Goal: Task Accomplishment & Management: Use online tool/utility

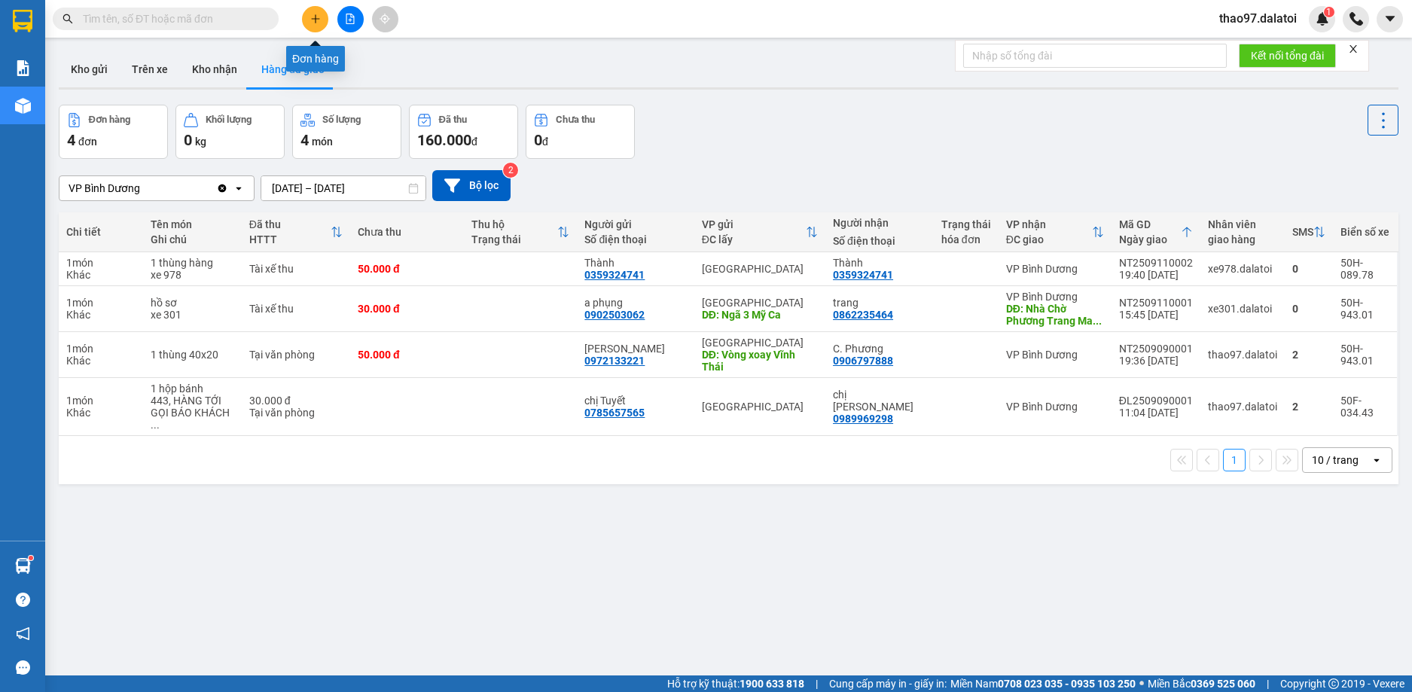
click at [318, 20] on icon "plus" at bounding box center [315, 19] width 11 height 11
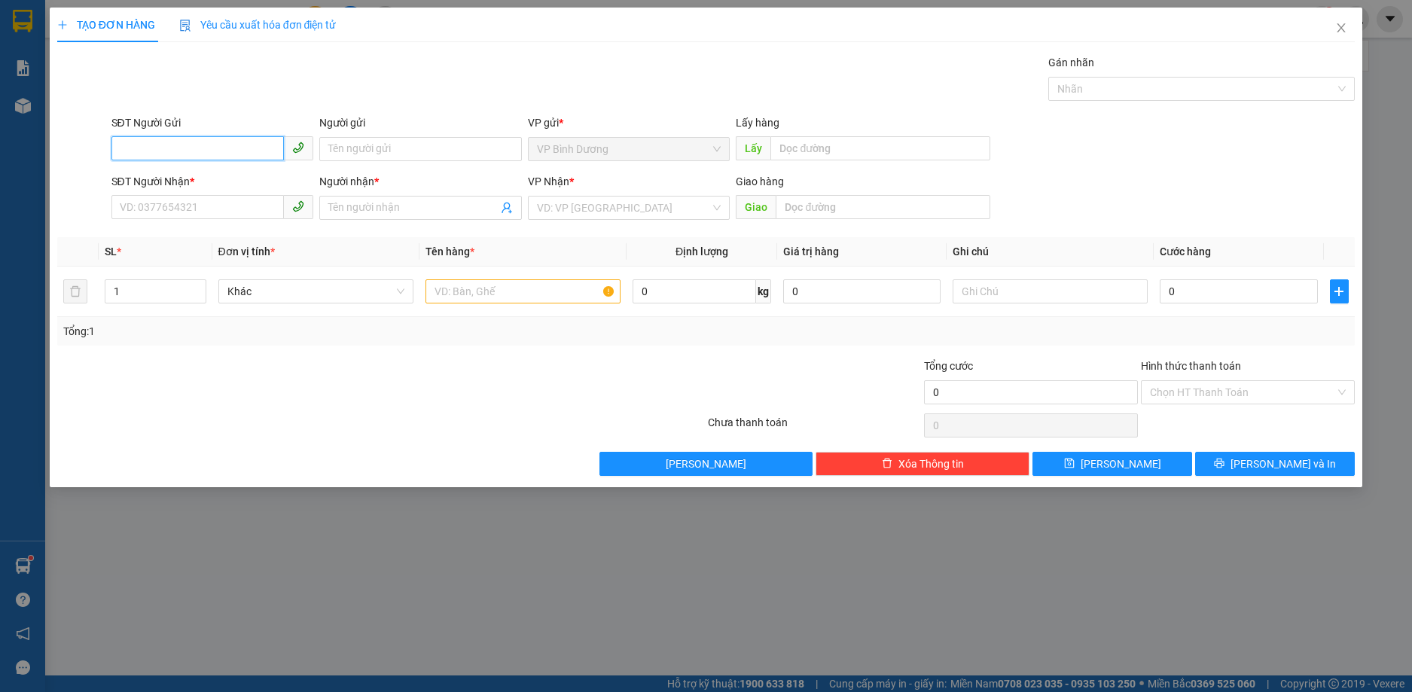
click at [211, 144] on input "SĐT Người Gửi" at bounding box center [197, 148] width 173 height 24
paste input "0377674543"
type input "0377674543"
click at [190, 201] on input "SĐT Người Nhận *" at bounding box center [197, 207] width 173 height 24
paste input "0377674543"
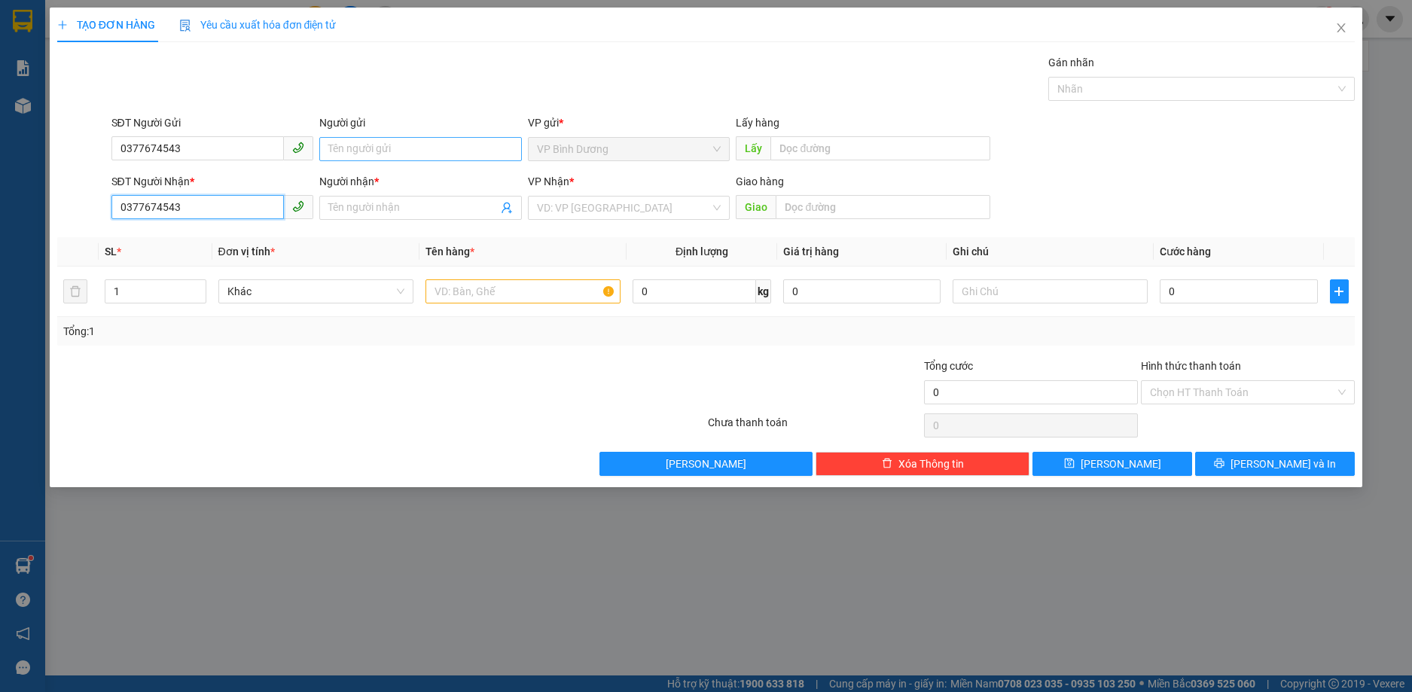
type input "0377674543"
click at [361, 148] on input "Người gửi" at bounding box center [420, 149] width 203 height 24
click at [340, 148] on input "a phước" at bounding box center [420, 149] width 203 height 24
click at [388, 152] on input "a Phước" at bounding box center [420, 149] width 203 height 24
drag, startPoint x: 388, startPoint y: 152, endPoint x: 293, endPoint y: 152, distance: 94.9
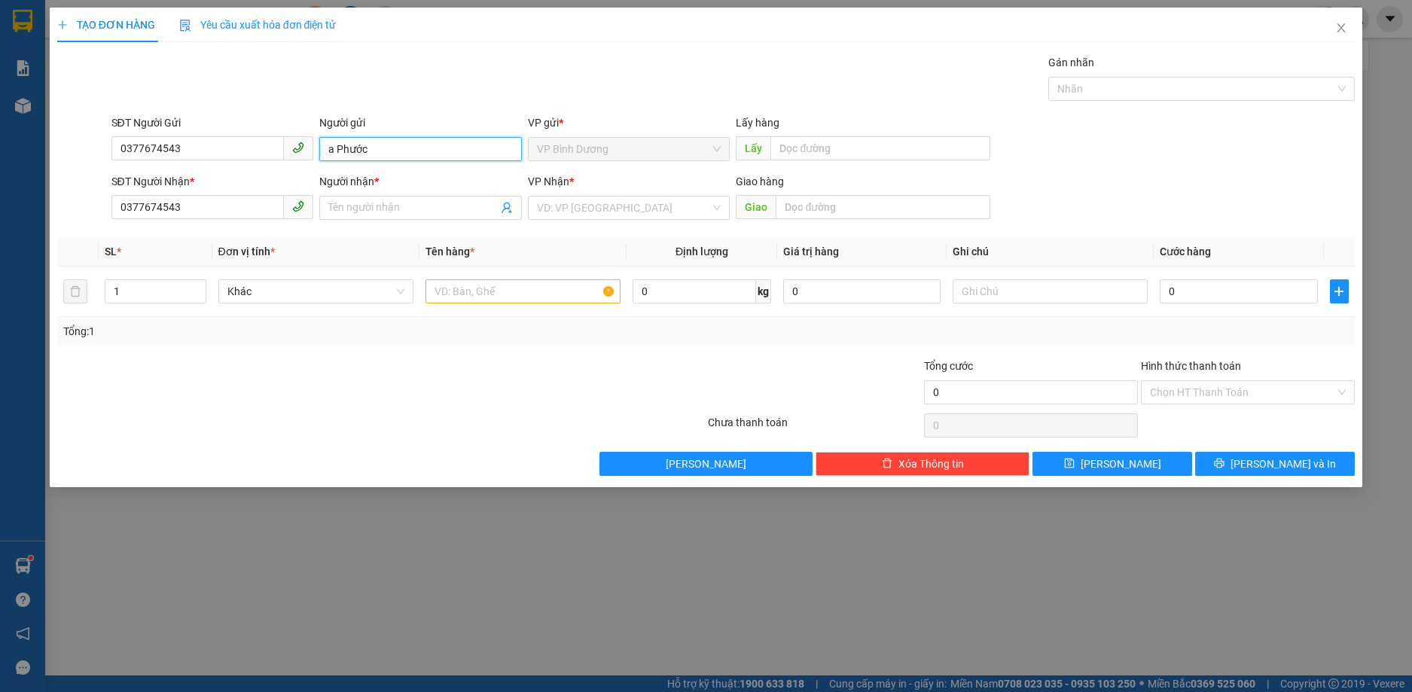
click at [293, 152] on div "SĐT Người Gửi 0377674543 Người gửi a Phước a Phước VP gửi * VP Bình Dương Lấy h…" at bounding box center [733, 140] width 1250 height 53
type input "a Phước"
click at [383, 206] on input "Người nhận *" at bounding box center [412, 208] width 169 height 17
paste input "a Phước"
type input "a Phước"
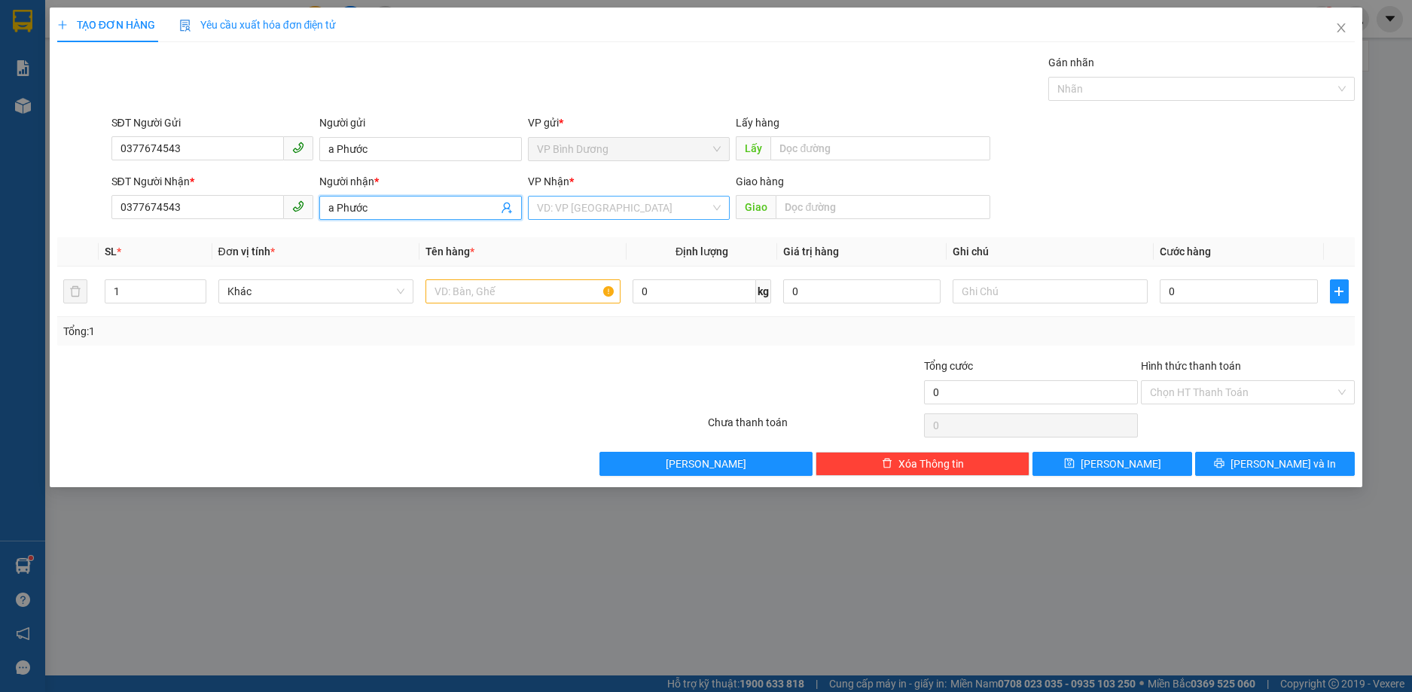
click at [602, 201] on input "search" at bounding box center [624, 208] width 174 height 23
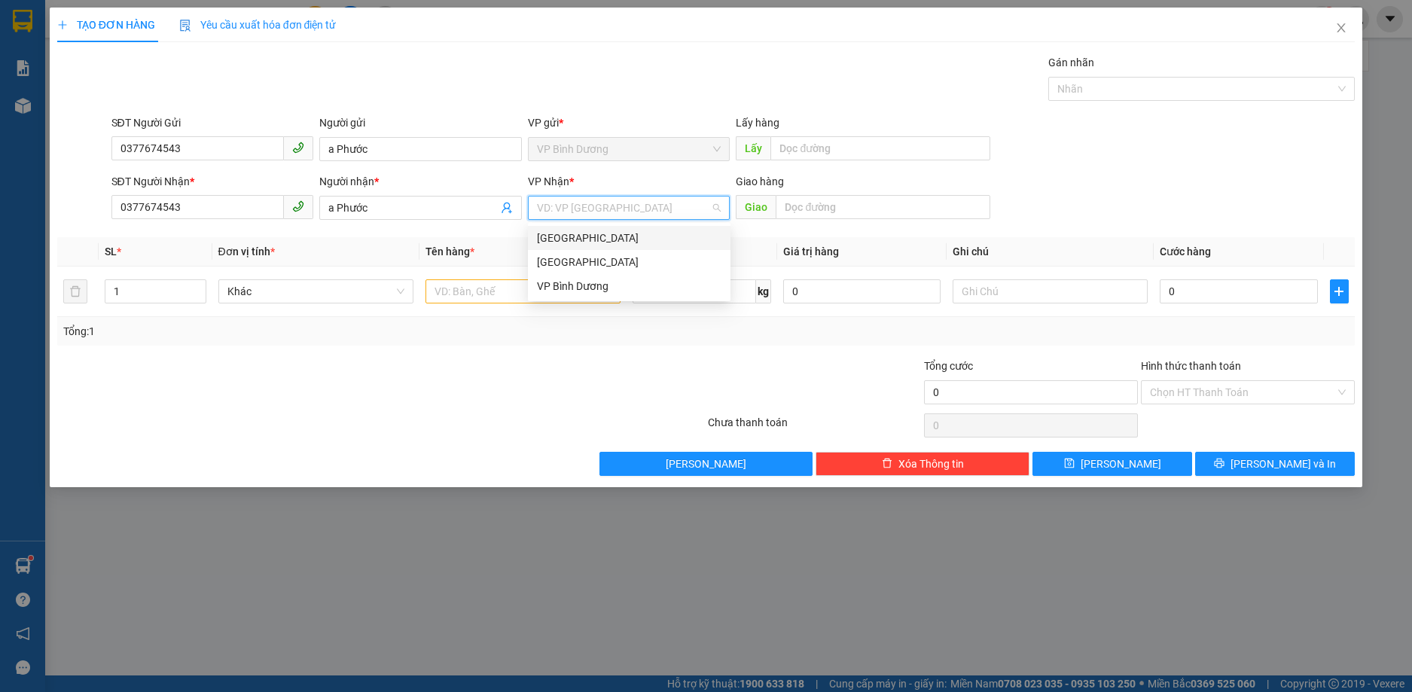
click at [569, 240] on div "[GEOGRAPHIC_DATA]" at bounding box center [629, 238] width 184 height 17
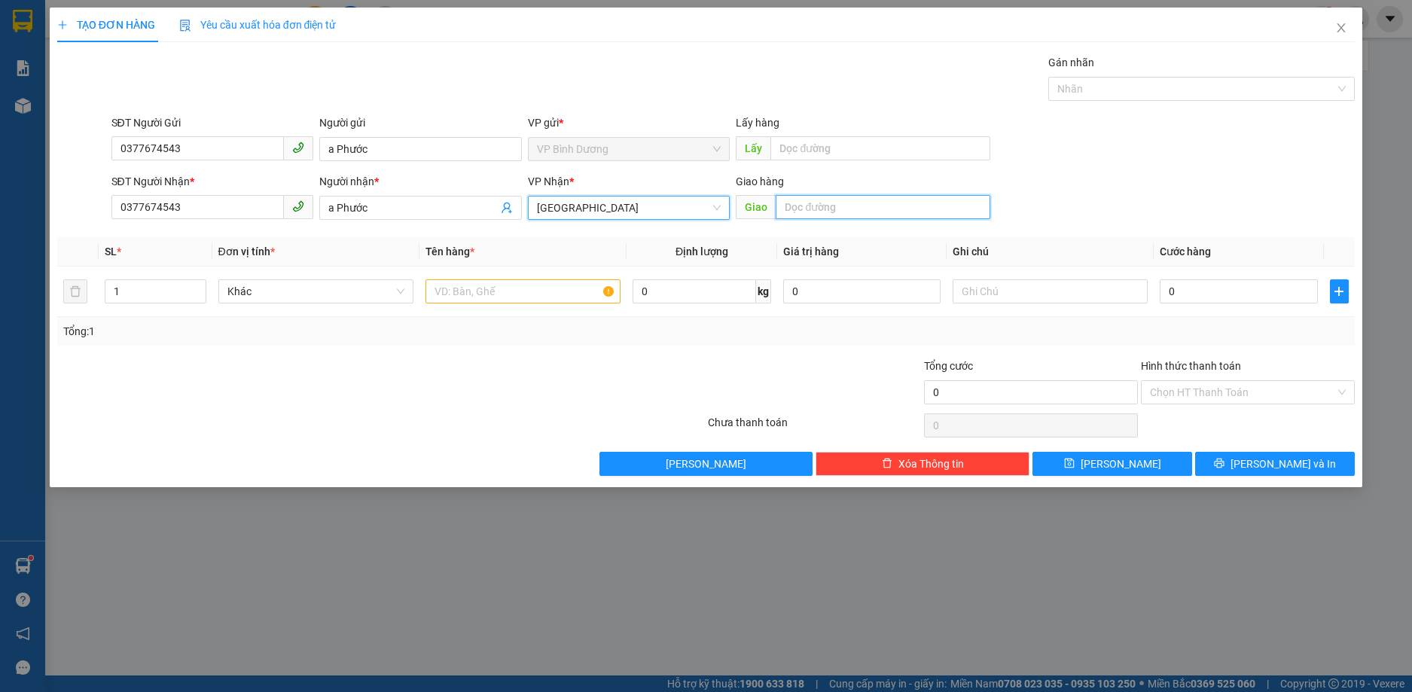
click at [825, 205] on input "text" at bounding box center [883, 207] width 215 height 24
click at [488, 294] on input "text" at bounding box center [522, 291] width 195 height 24
type input "1 hộp nhỏ"
click at [1031, 294] on input "text" at bounding box center [1050, 291] width 195 height 24
type input "xe 433"
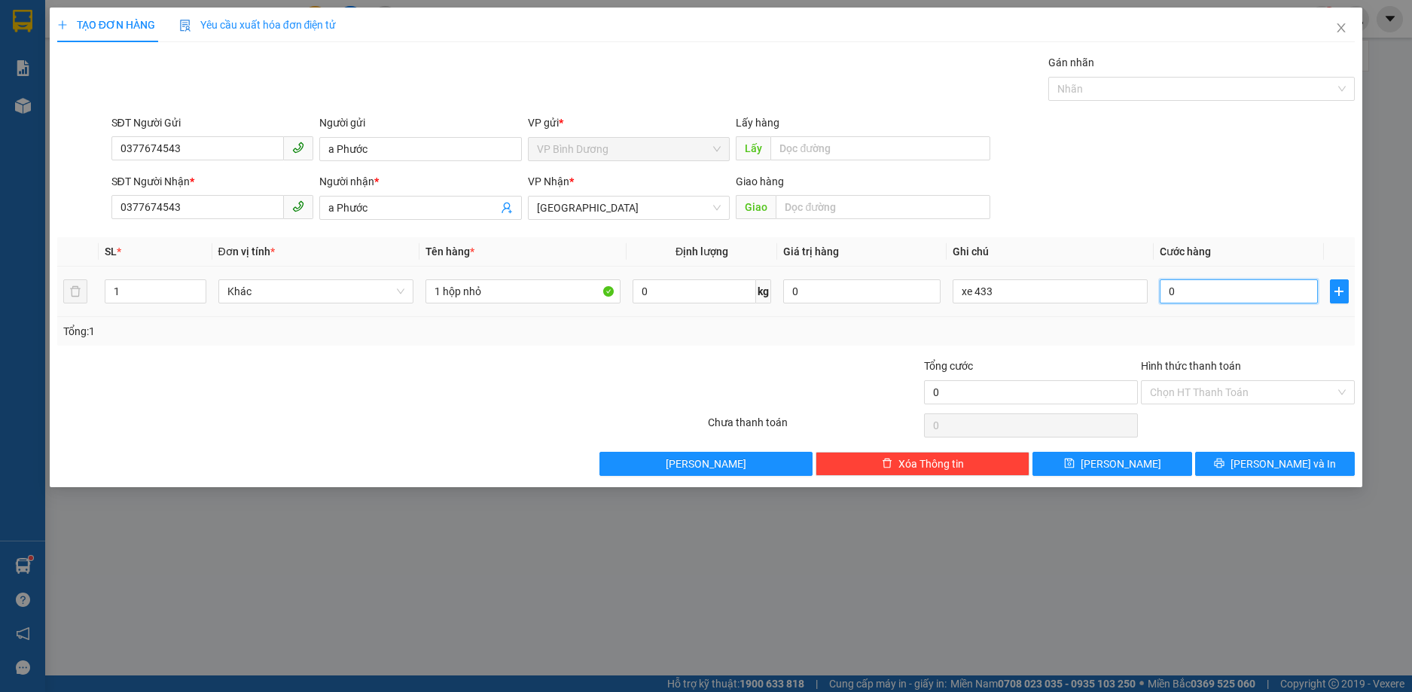
click at [1226, 293] on input "0" at bounding box center [1238, 291] width 157 height 24
type input "3"
type input "30"
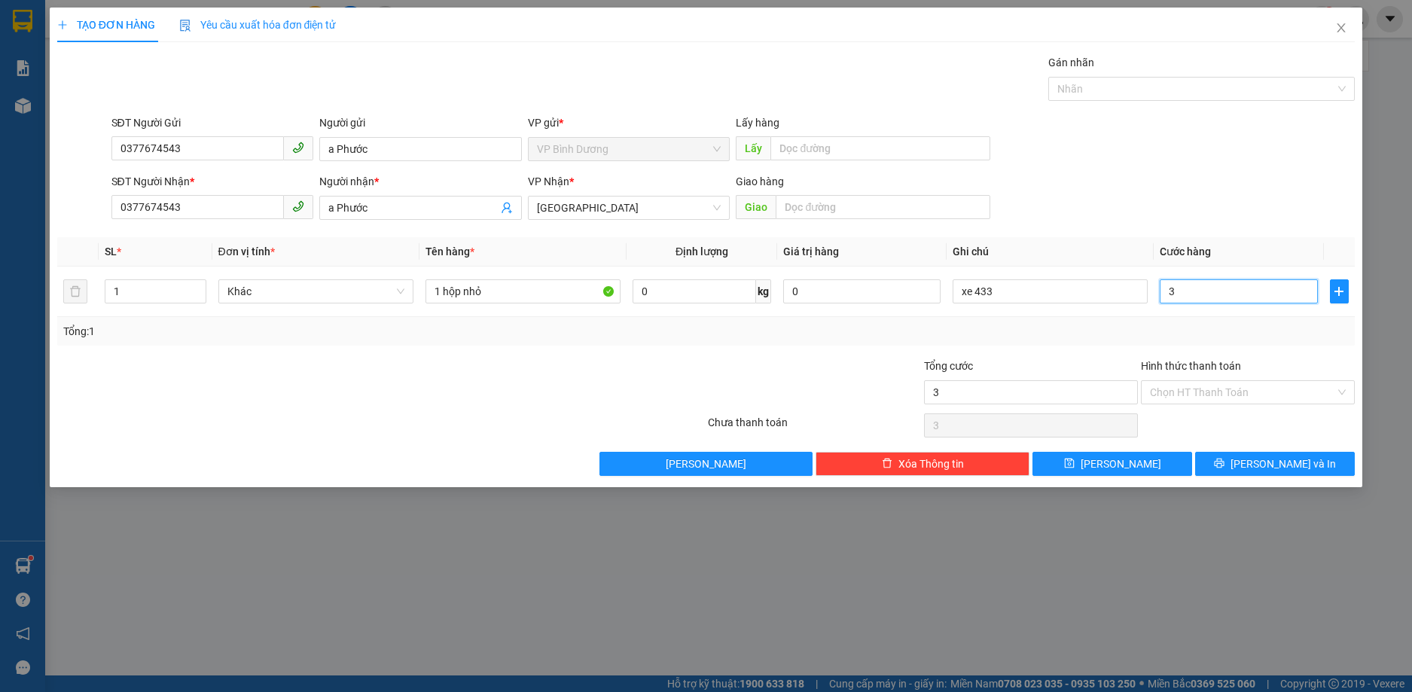
type input "30"
type input "300"
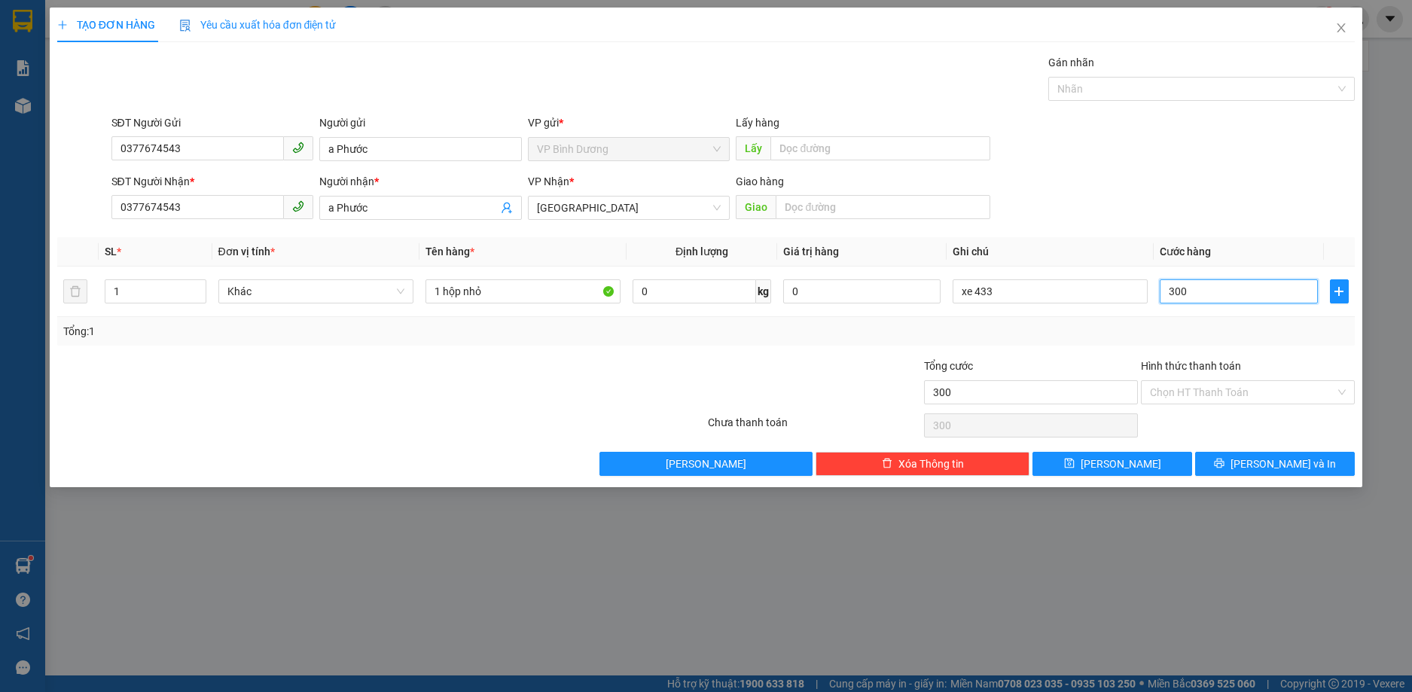
type input "3.000"
type input "30.000"
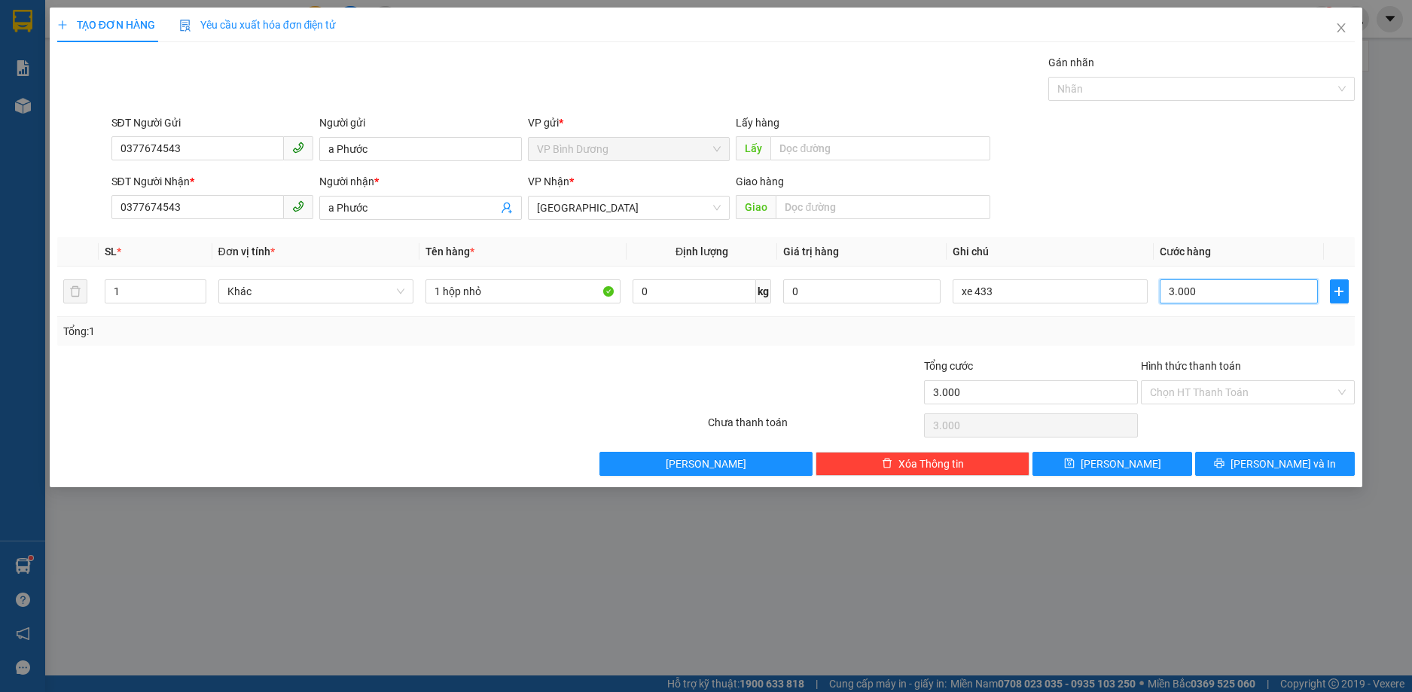
type input "30.000"
click at [1165, 466] on button "[PERSON_NAME]" at bounding box center [1112, 464] width 160 height 24
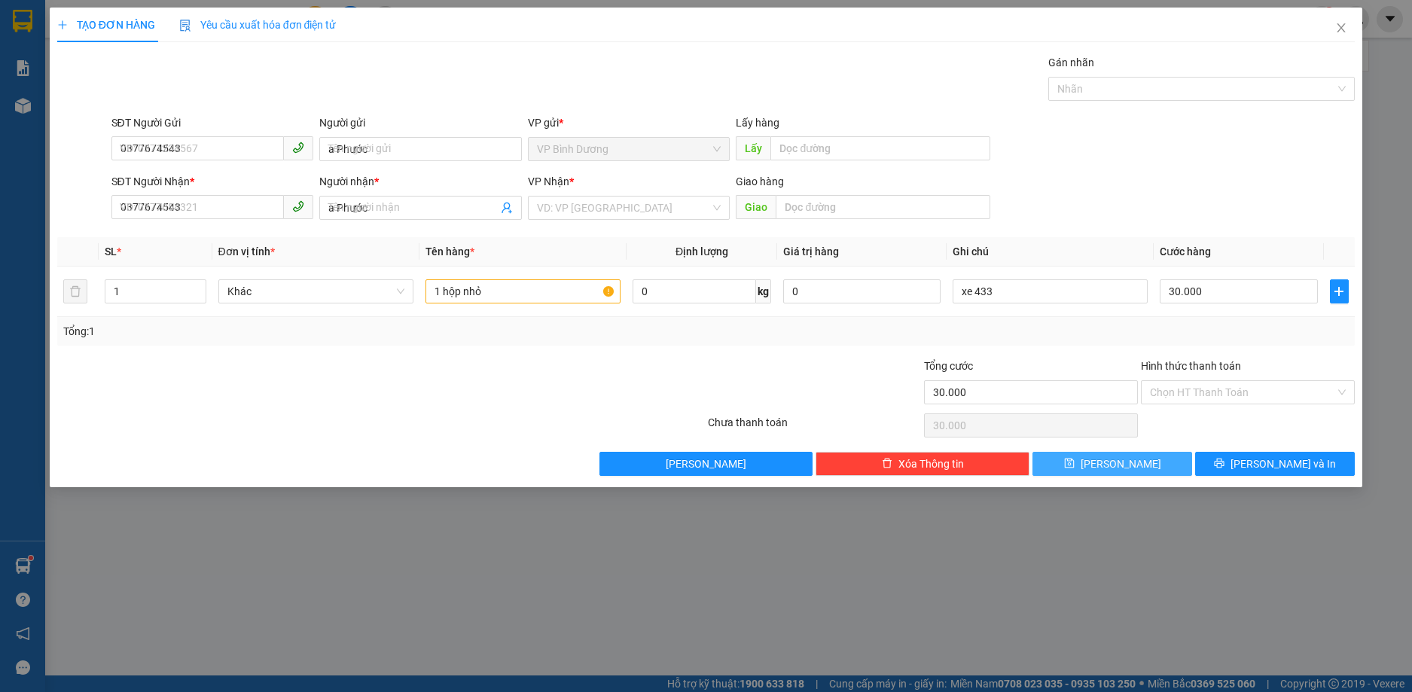
type input "0"
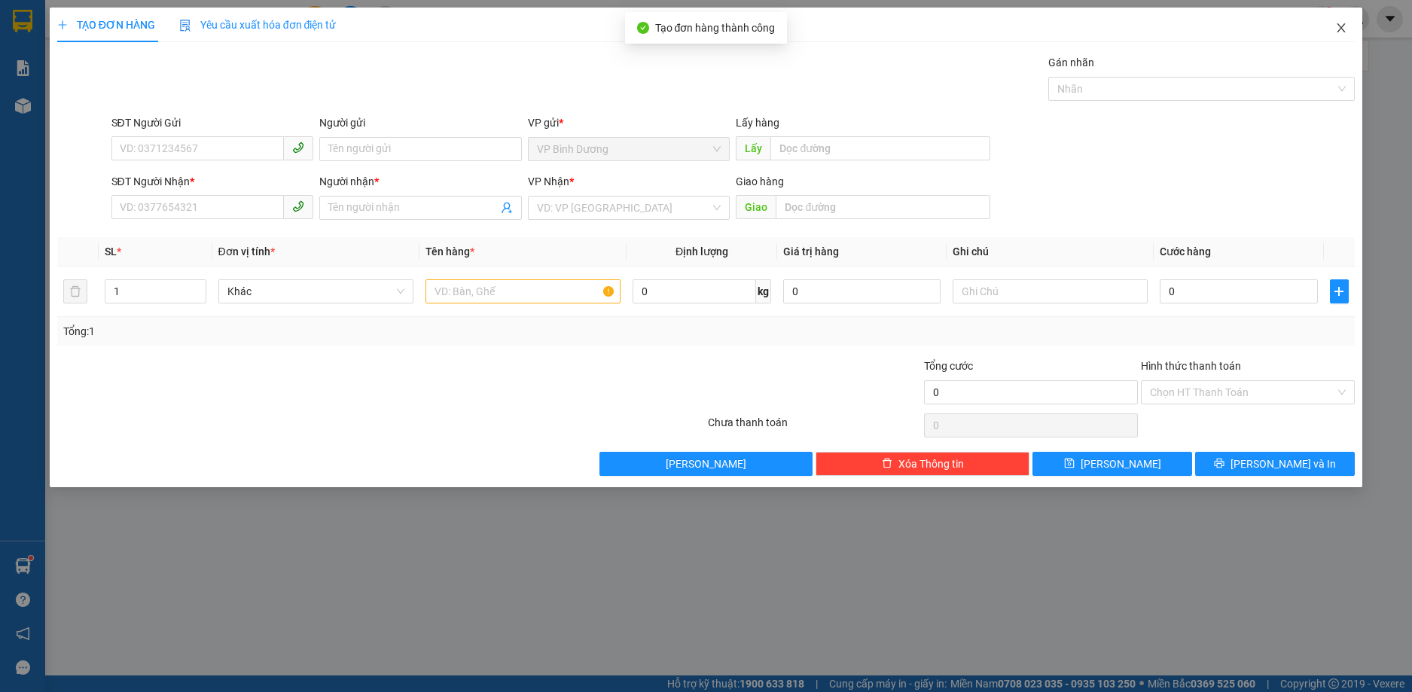
click at [1338, 29] on icon "close" at bounding box center [1341, 28] width 12 height 12
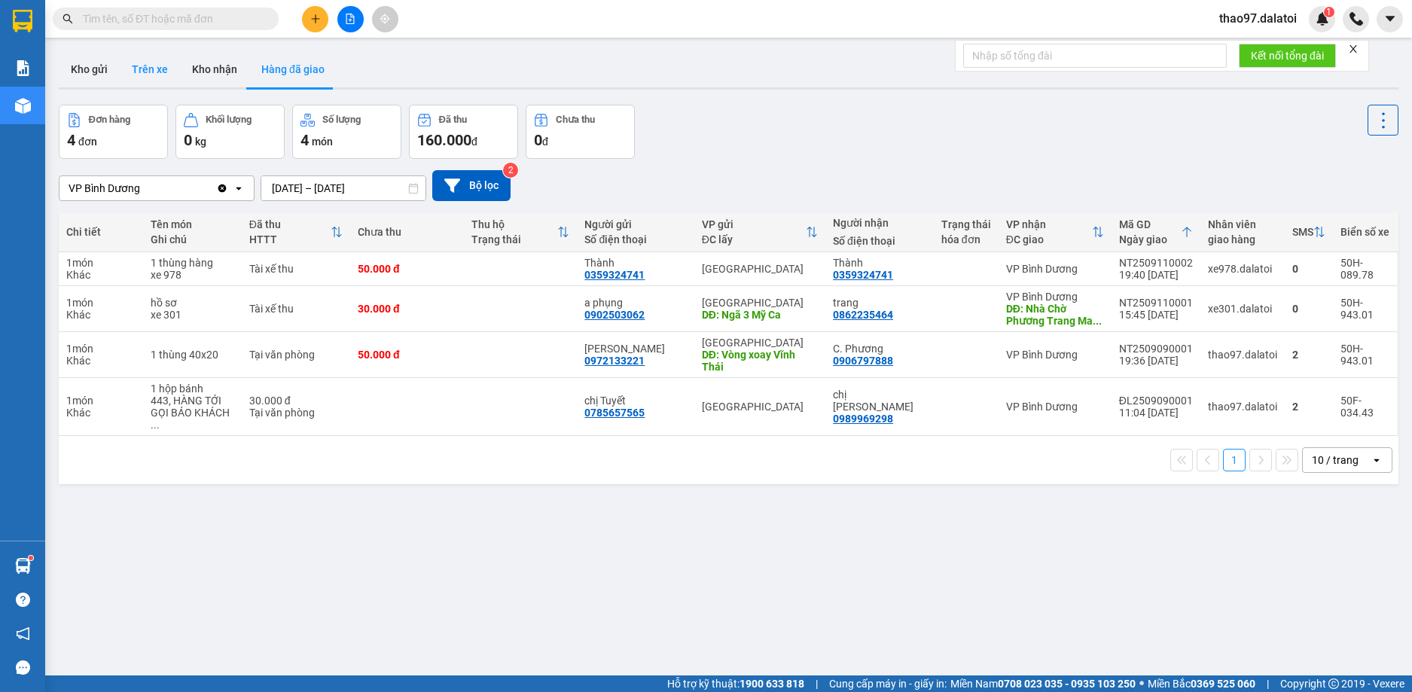
click at [157, 72] on button "Trên xe" at bounding box center [150, 69] width 60 height 36
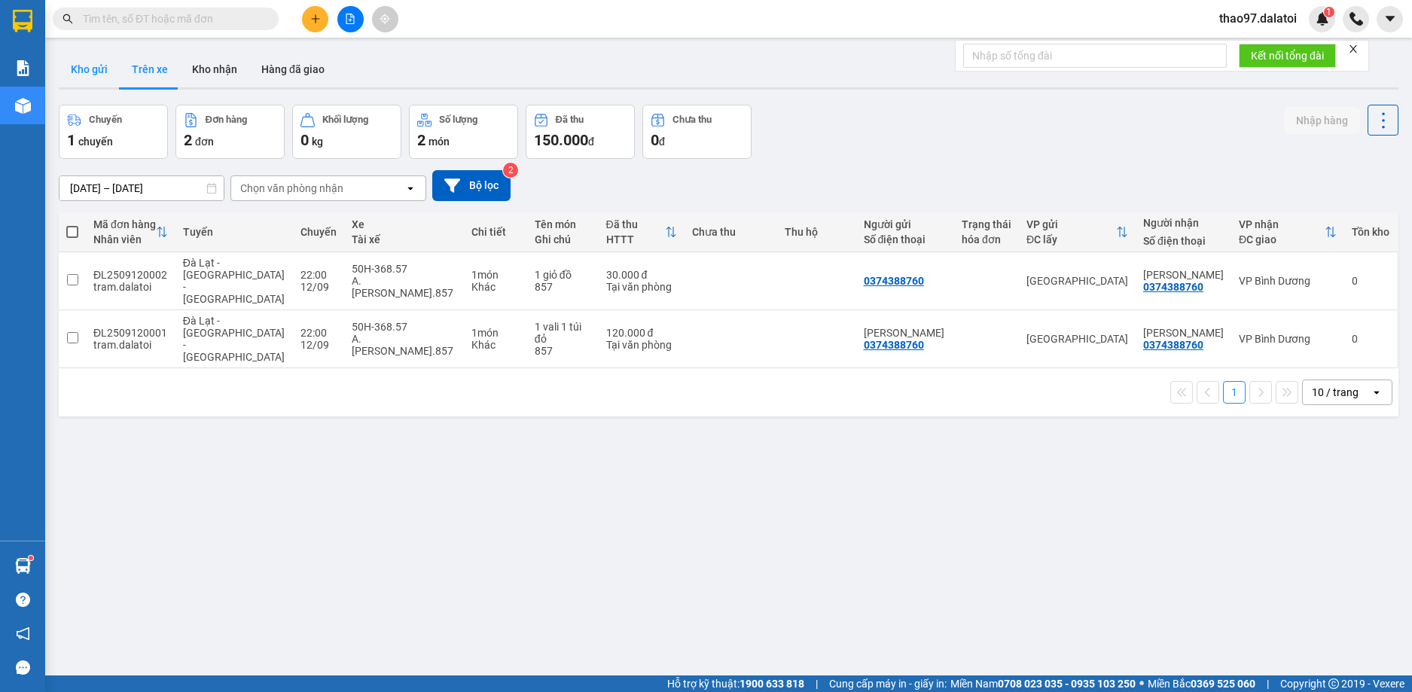
click at [90, 61] on button "Kho gửi" at bounding box center [89, 69] width 61 height 36
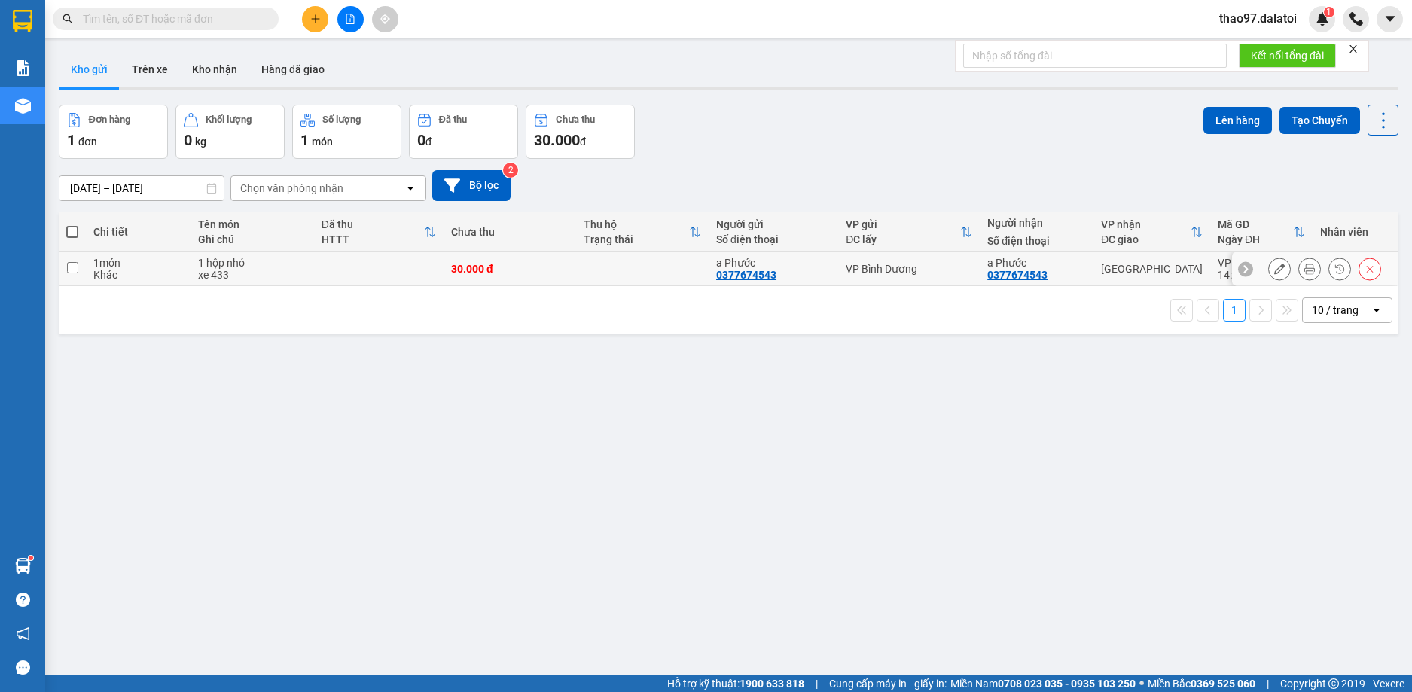
click at [71, 267] on input "checkbox" at bounding box center [72, 267] width 11 height 11
checkbox input "true"
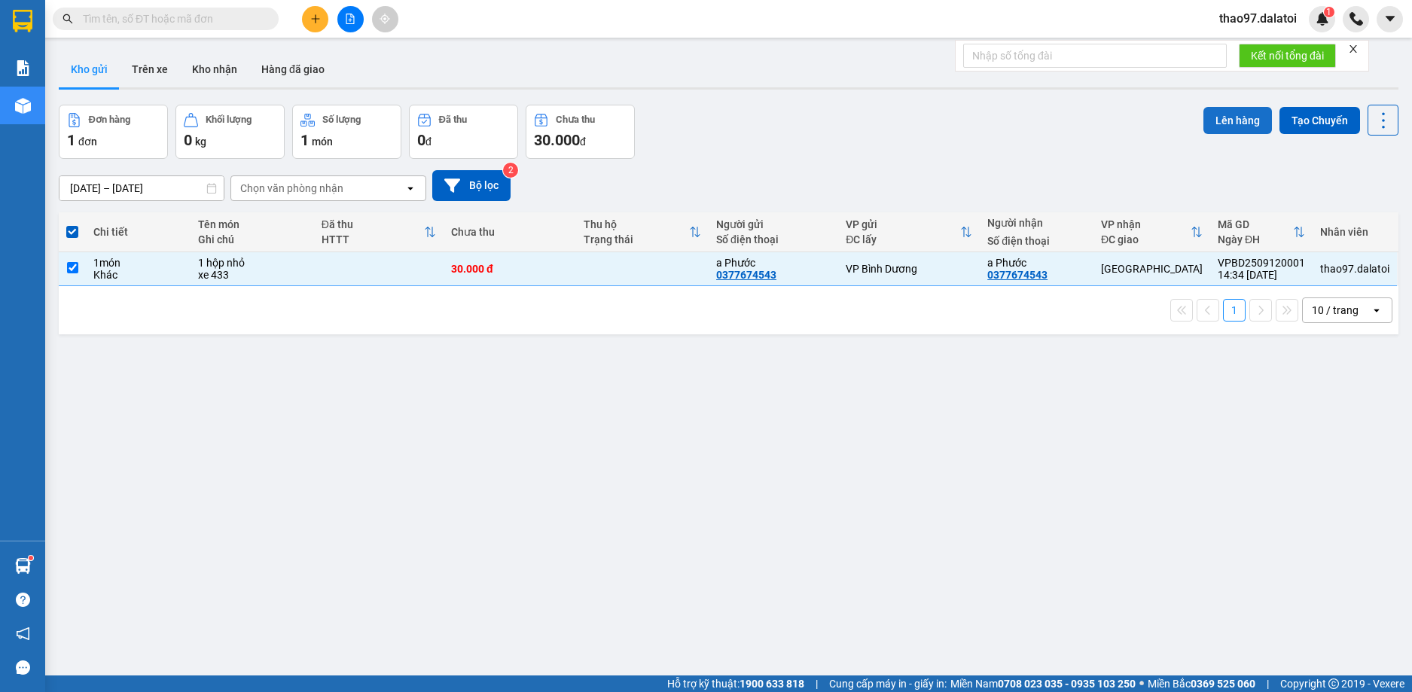
click at [1213, 127] on button "Lên hàng" at bounding box center [1237, 120] width 69 height 27
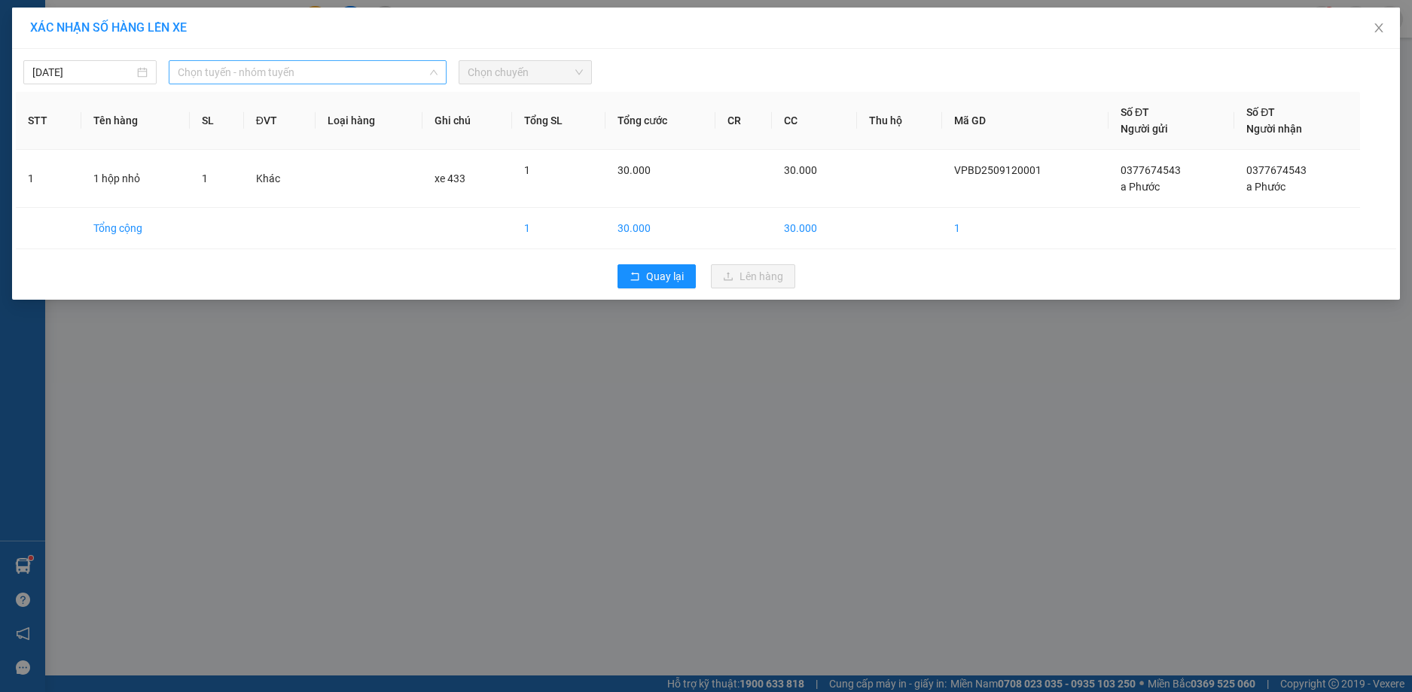
click at [251, 75] on span "Chọn tuyến - nhóm tuyến" at bounding box center [308, 72] width 260 height 23
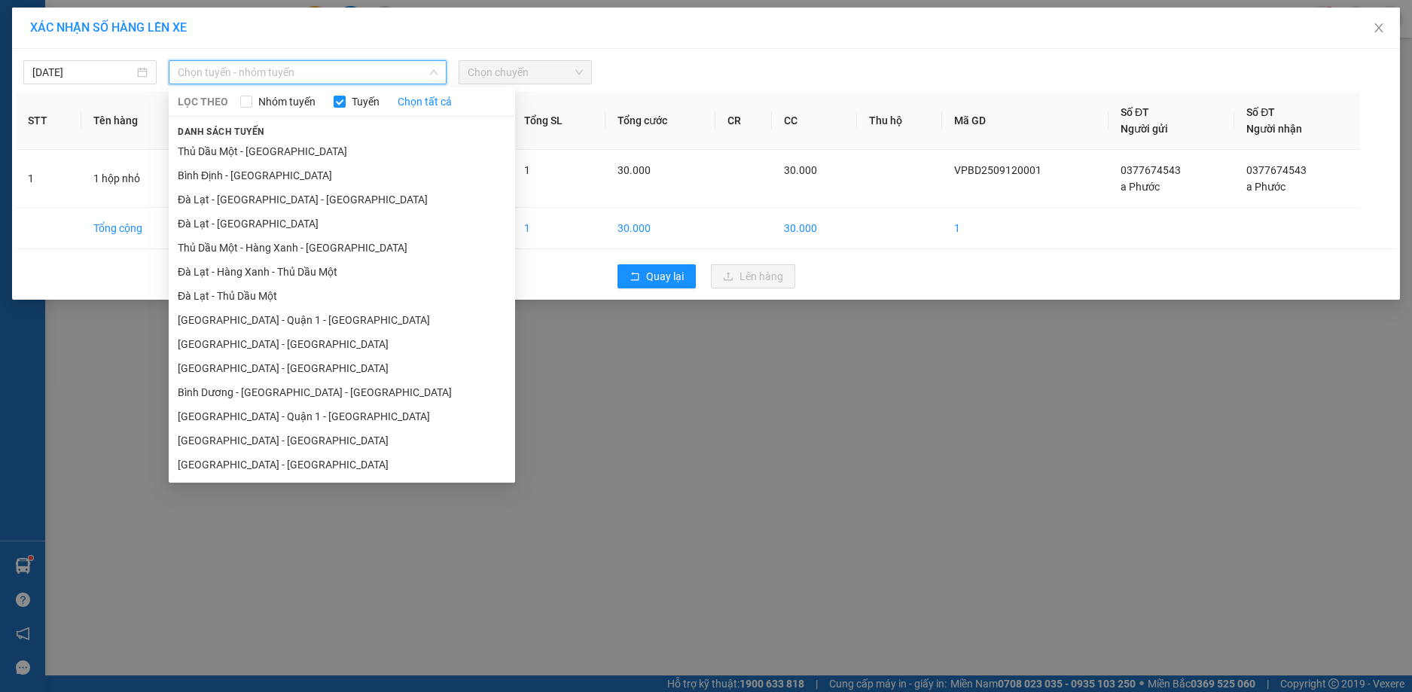
click at [238, 149] on li "Thủ Dầu Một - [GEOGRAPHIC_DATA]" at bounding box center [342, 151] width 346 height 24
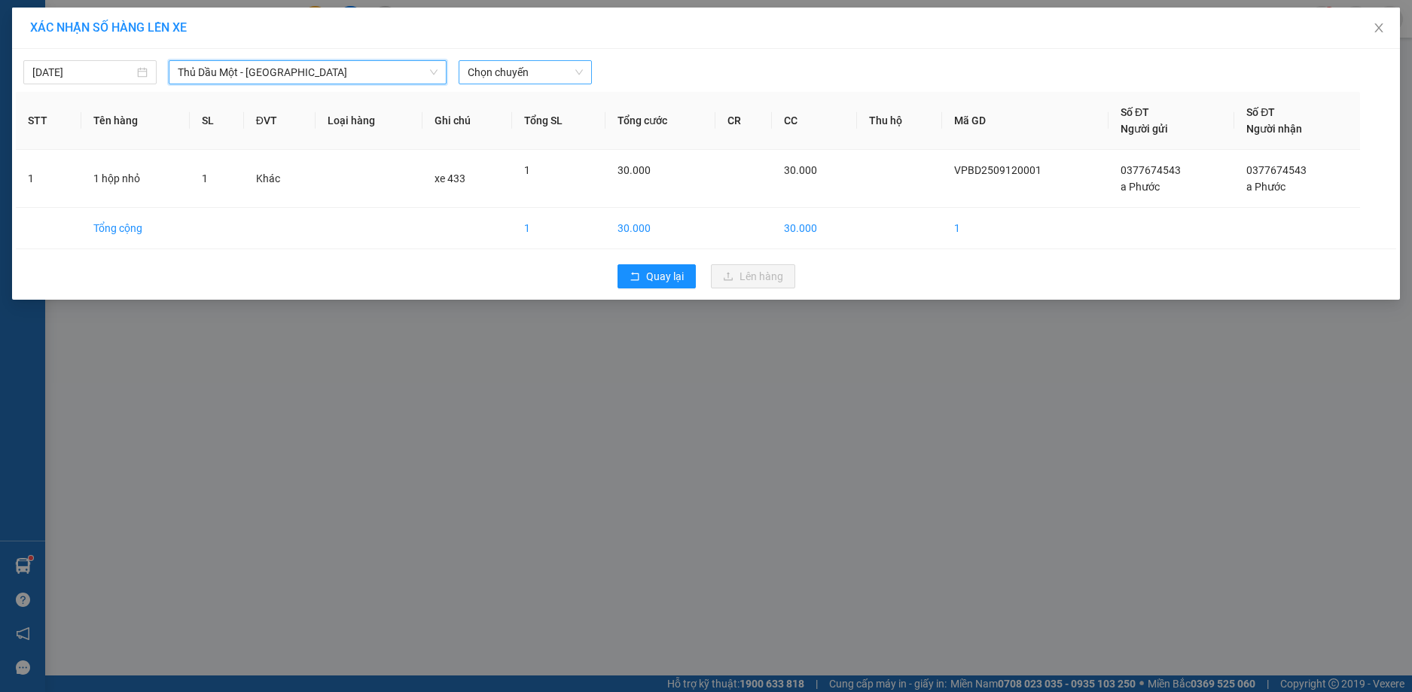
click at [507, 70] on span "Chọn chuyến" at bounding box center [525, 72] width 115 height 23
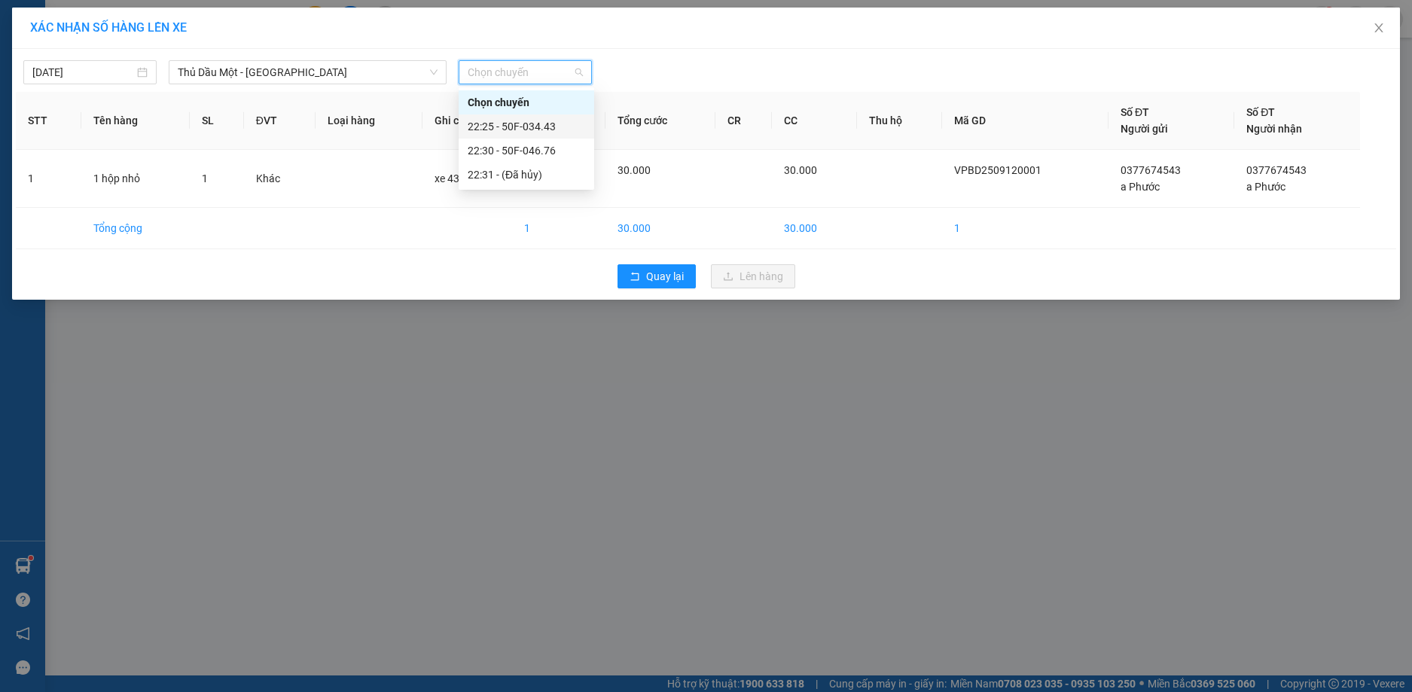
click at [517, 124] on div "22:25 - 50F-034.43" at bounding box center [526, 126] width 117 height 17
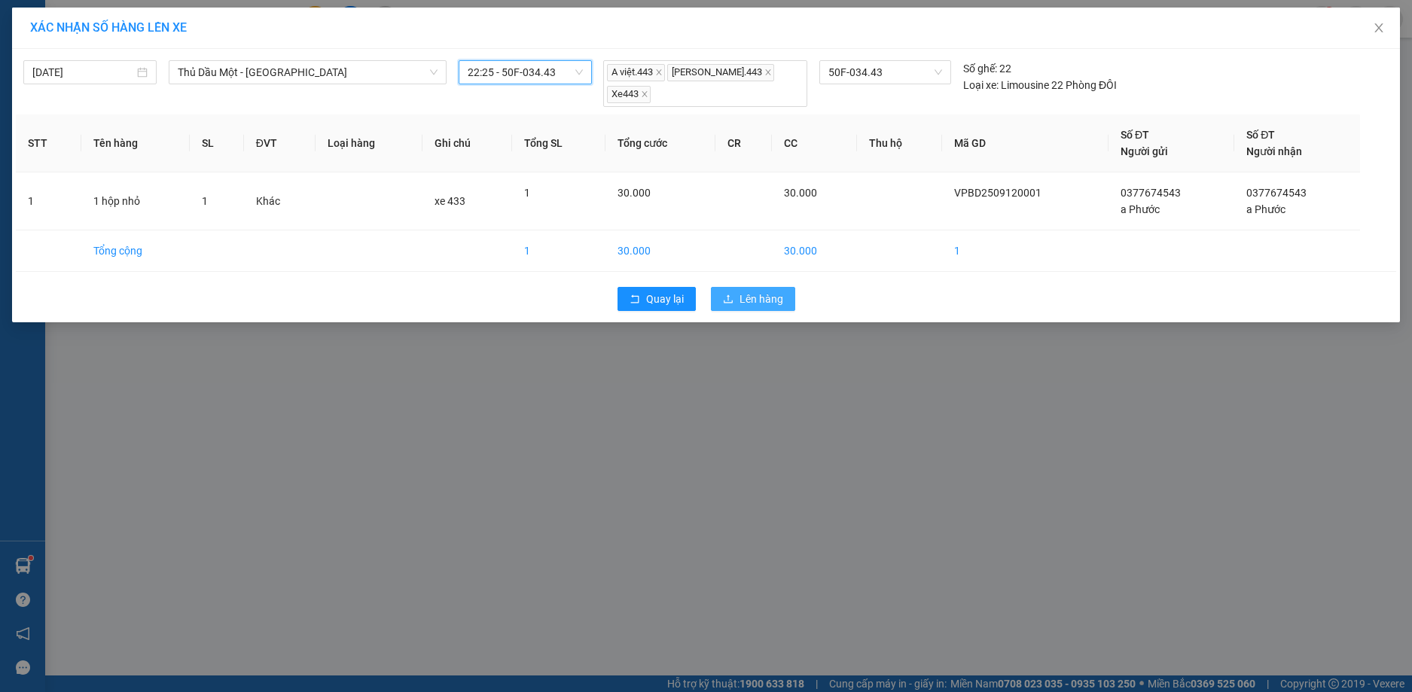
click at [749, 291] on span "Lên hàng" at bounding box center [761, 299] width 44 height 17
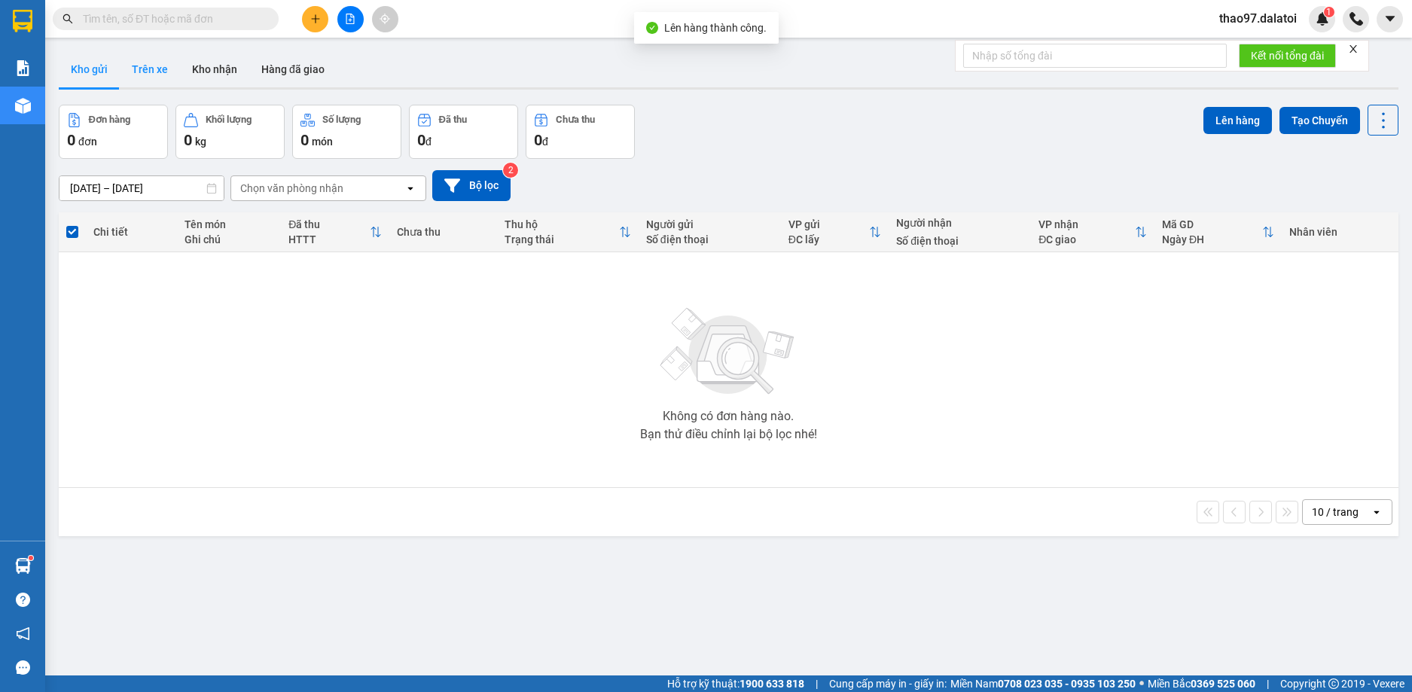
click at [146, 69] on button "Trên xe" at bounding box center [150, 69] width 60 height 36
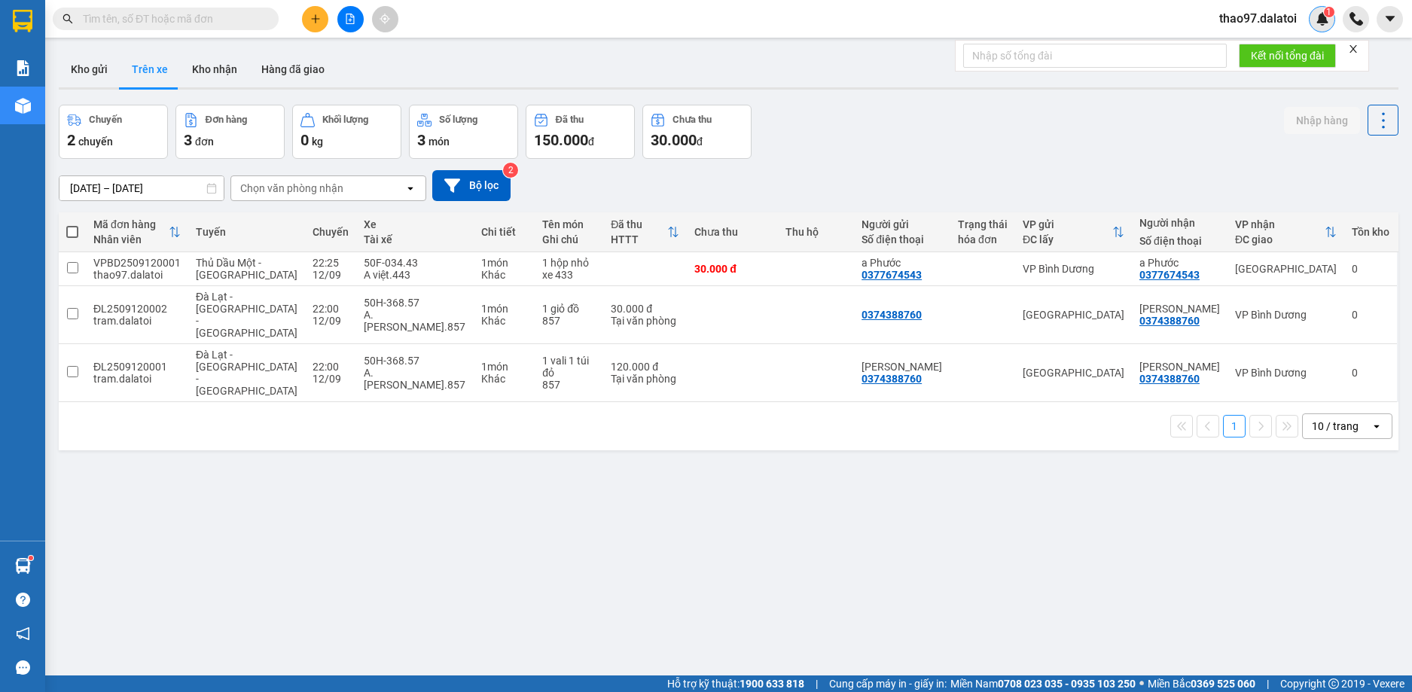
click at [1325, 24] on img at bounding box center [1322, 19] width 14 height 14
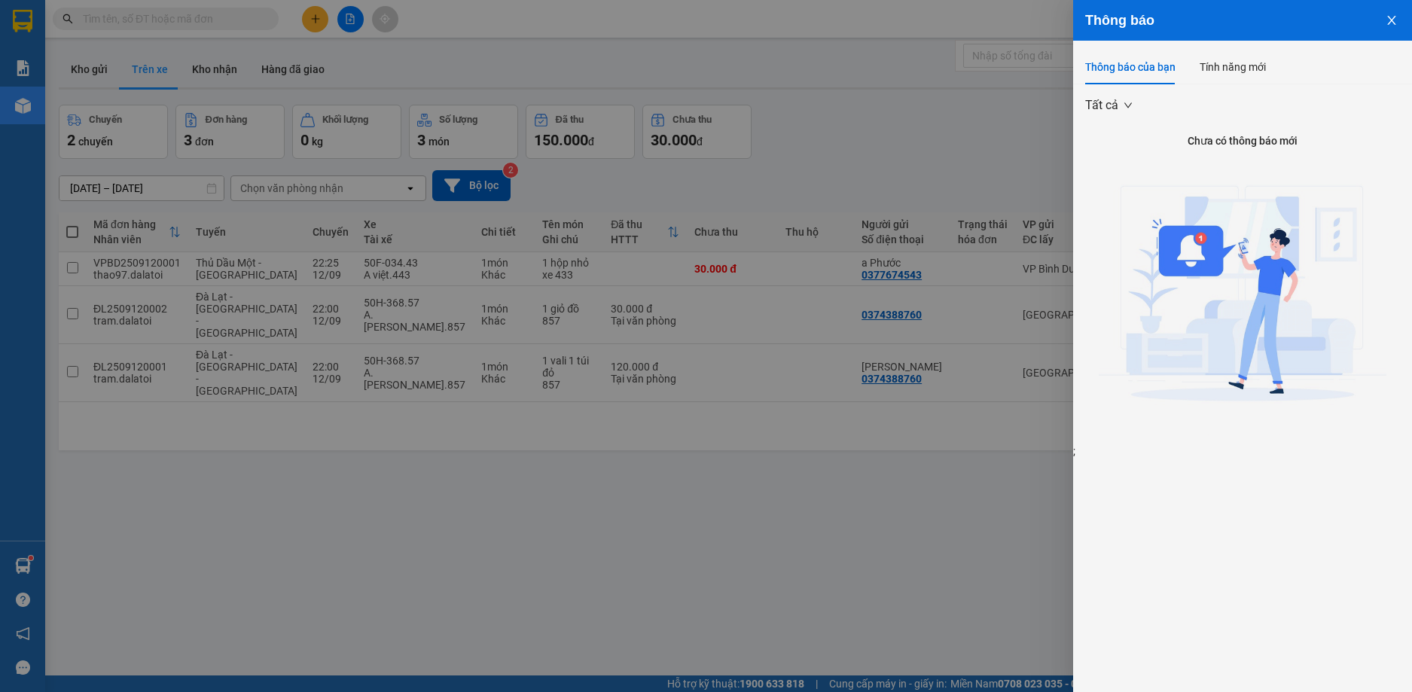
click at [895, 145] on div at bounding box center [706, 346] width 1412 height 692
